Goal: Task Accomplishment & Management: Use online tool/utility

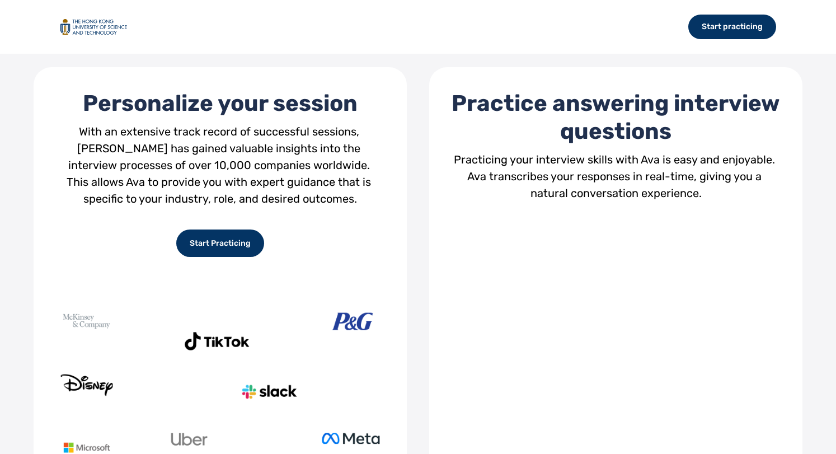
scroll to position [406, 0]
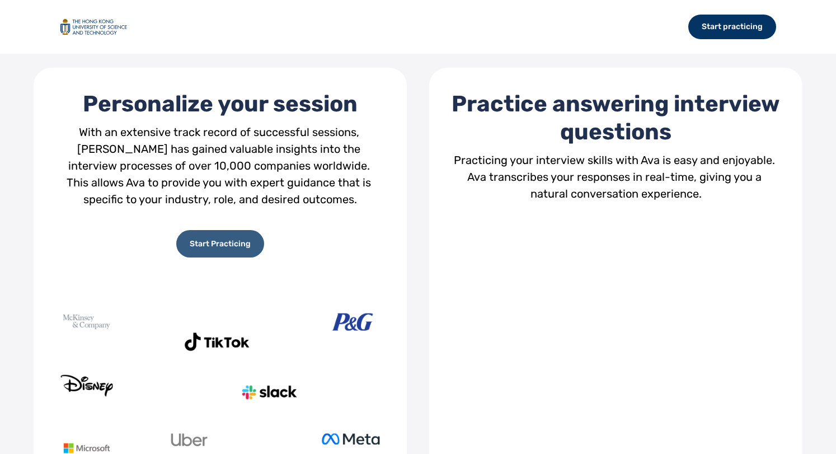
click at [227, 238] on div "Start Practicing" at bounding box center [220, 243] width 88 height 27
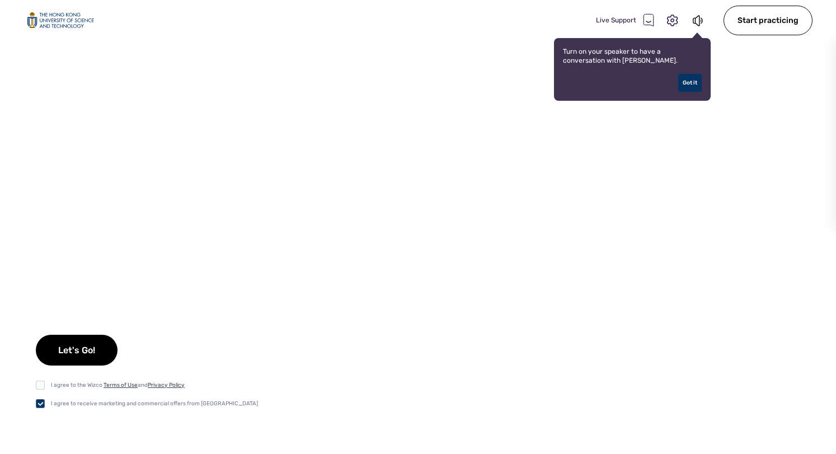
checkbox input "true"
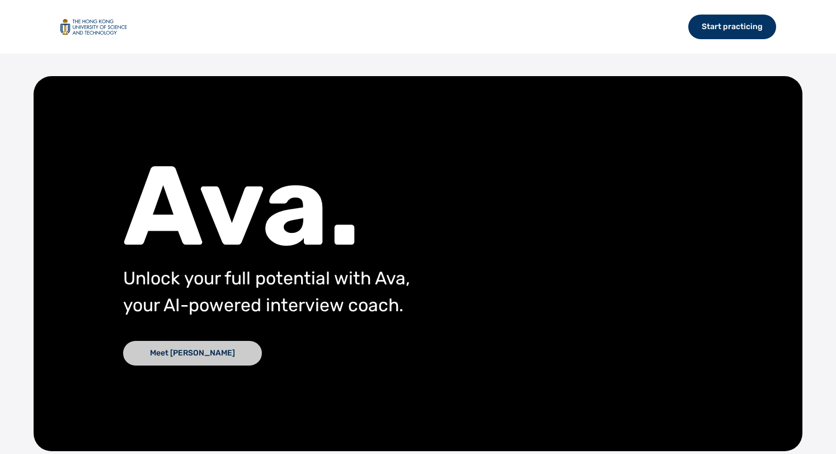
scroll to position [270, 0]
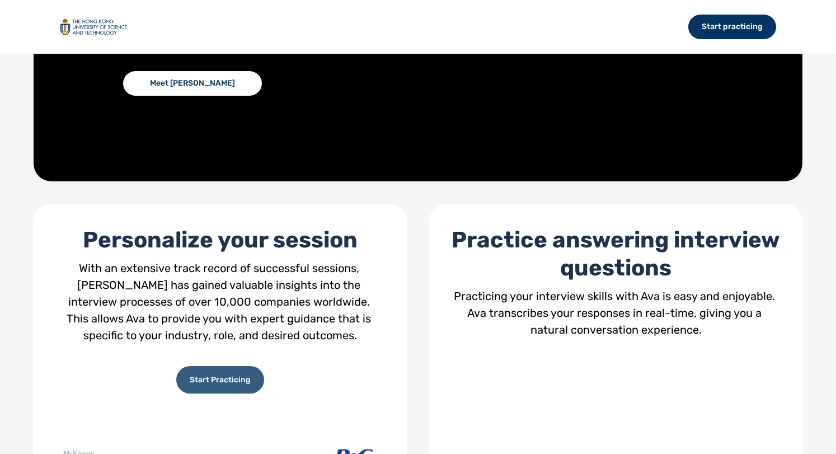
click at [209, 382] on div "Start Practicing" at bounding box center [220, 379] width 88 height 27
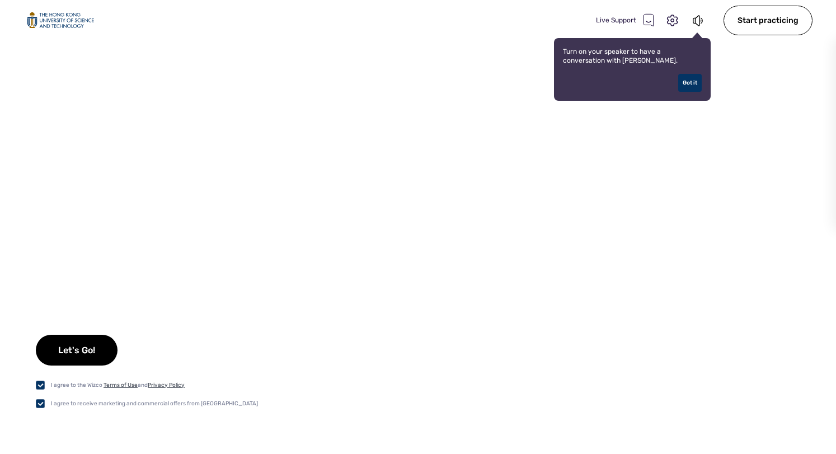
checkbox input "true"
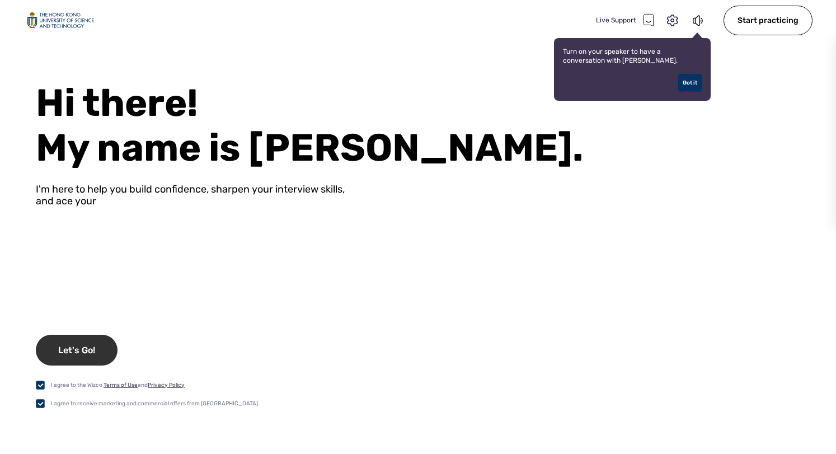
click at [90, 358] on div "Let's Go!" at bounding box center [77, 350] width 82 height 31
